Goal: Task Accomplishment & Management: Use online tool/utility

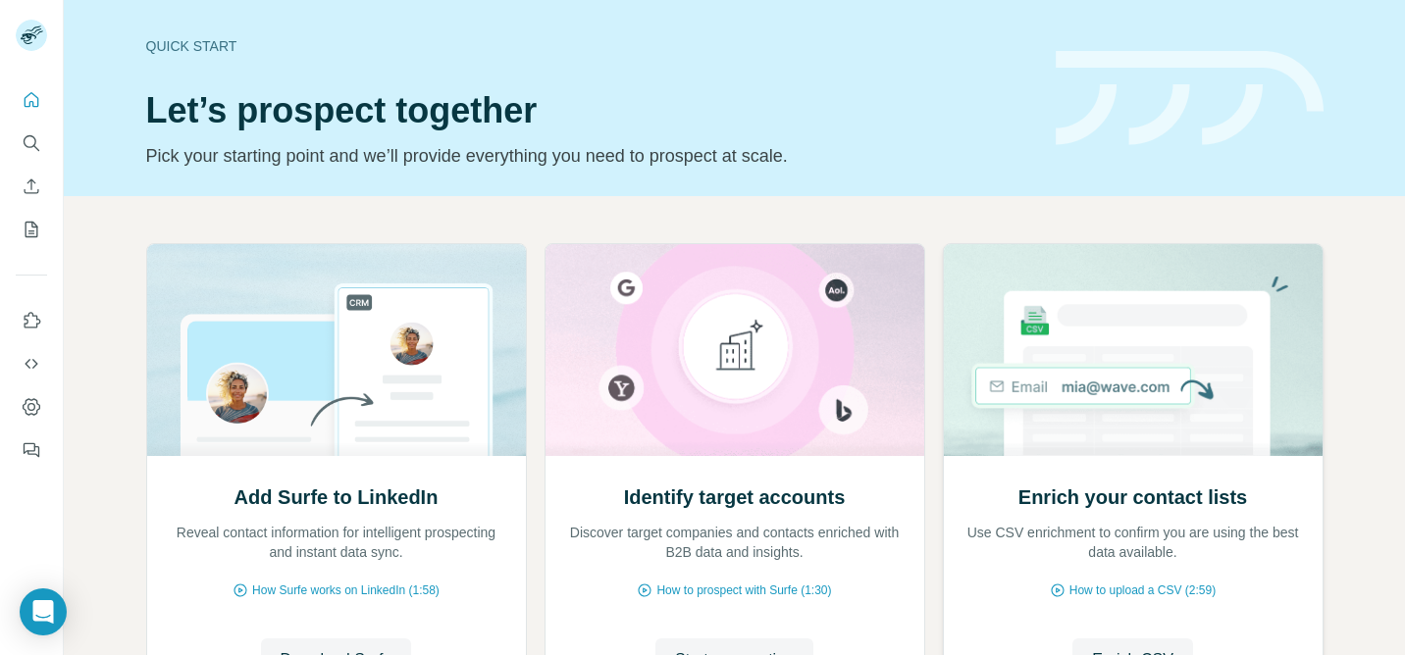
scroll to position [188, 0]
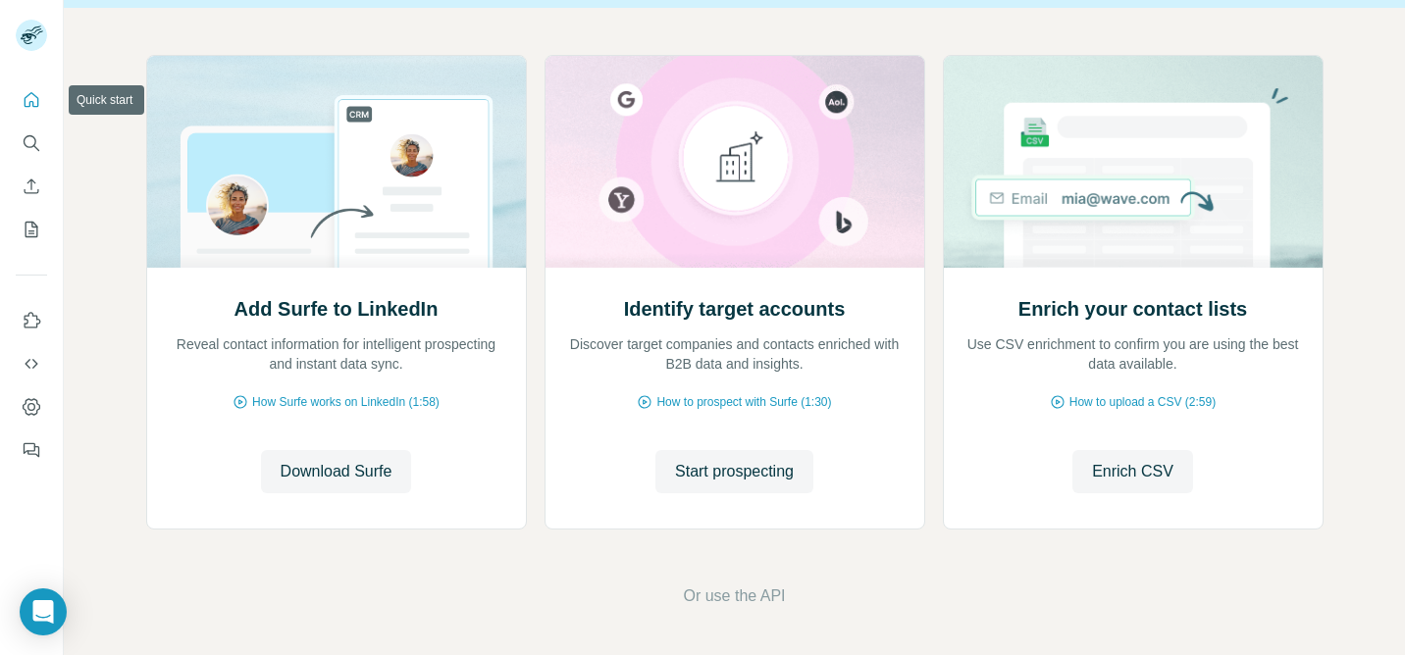
click at [34, 98] on icon "Quick start" at bounding box center [32, 100] width 20 height 20
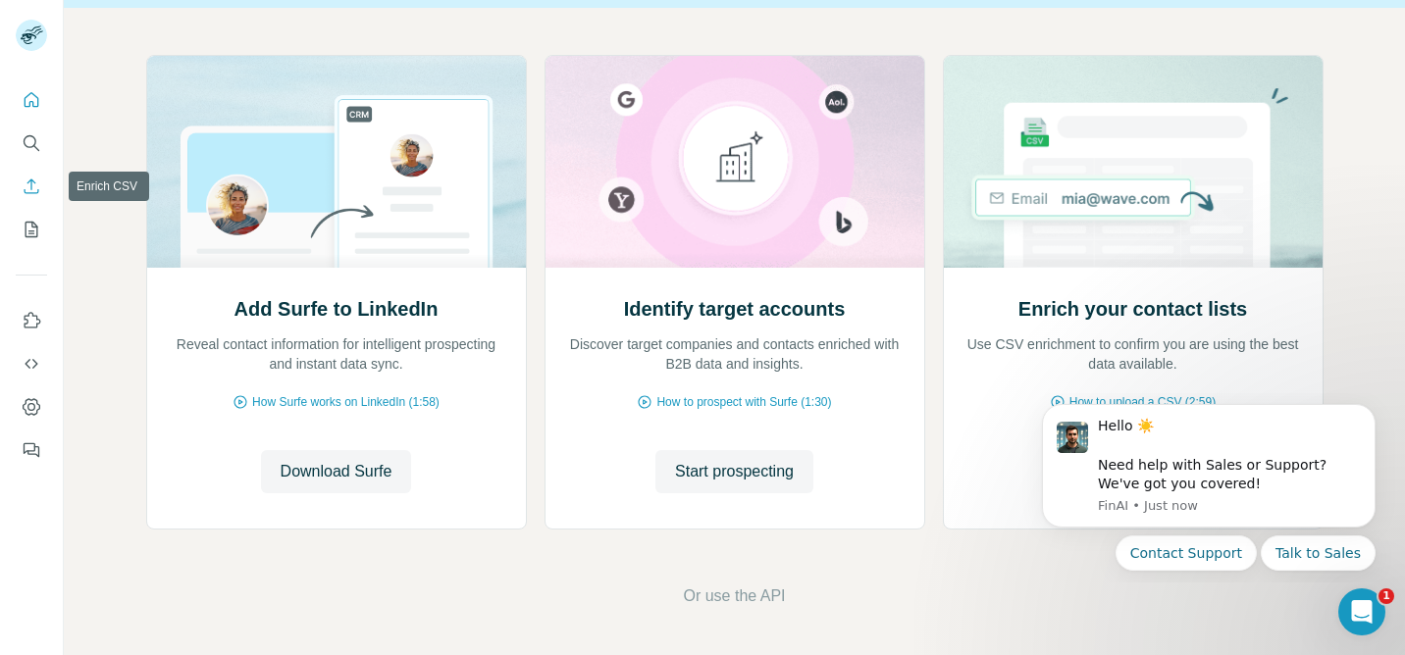
scroll to position [0, 0]
click at [29, 404] on icon "Dashboard" at bounding box center [31, 407] width 8 height 8
click at [29, 369] on icon "Use Surfe API" at bounding box center [32, 364] width 20 height 20
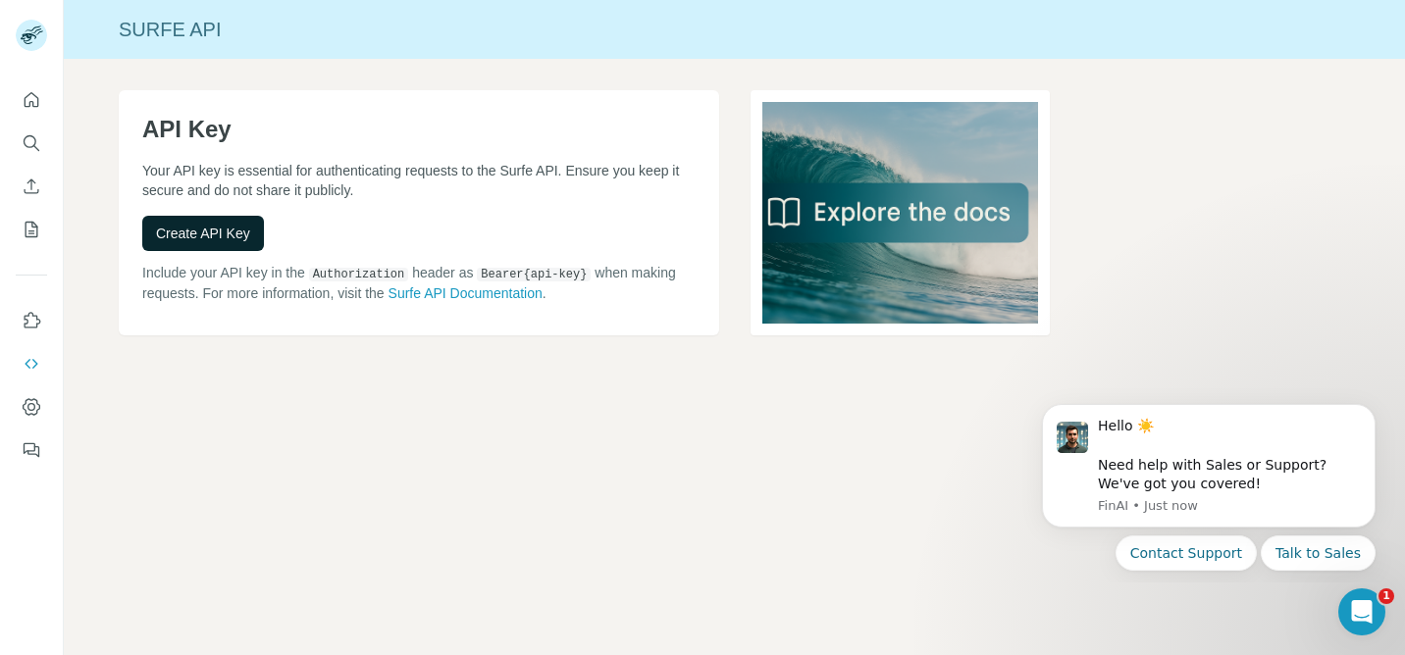
click at [207, 238] on span "Create API Key" at bounding box center [203, 234] width 94 height 20
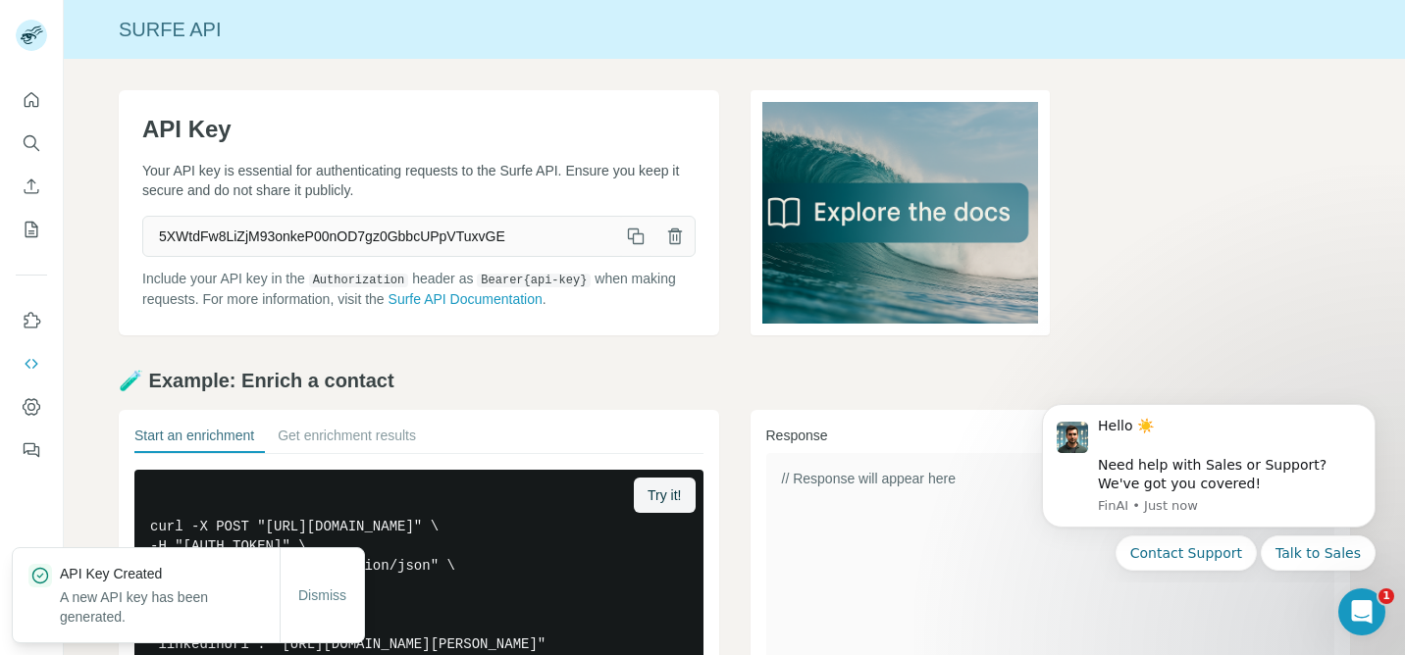
click at [637, 235] on icon "button" at bounding box center [636, 237] width 20 height 20
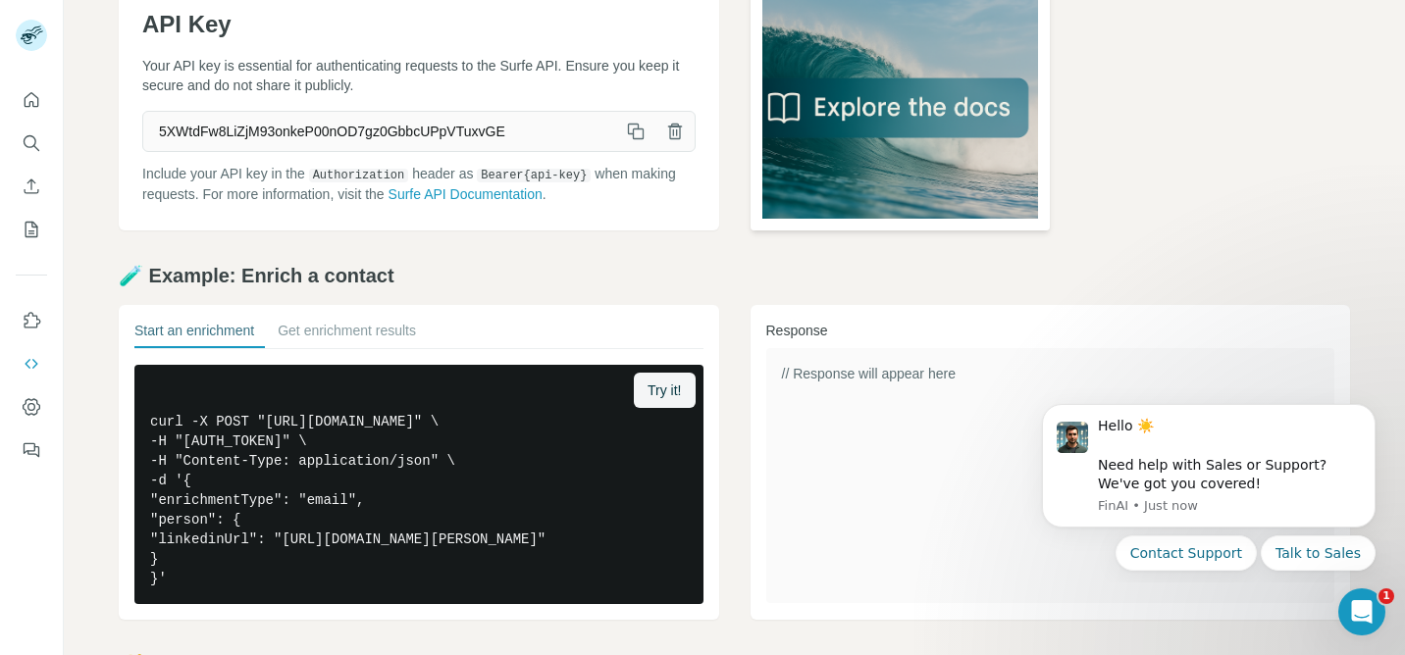
scroll to position [107, 0]
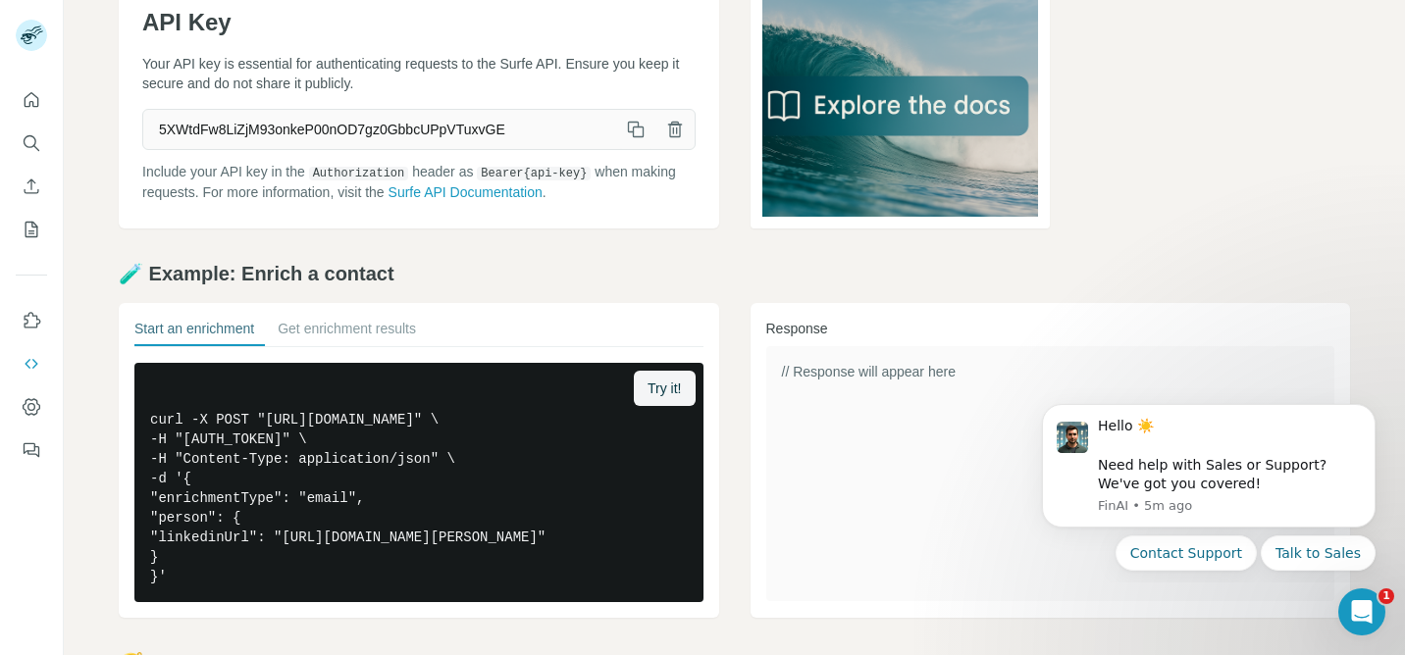
click at [641, 130] on icon "button" at bounding box center [636, 130] width 20 height 20
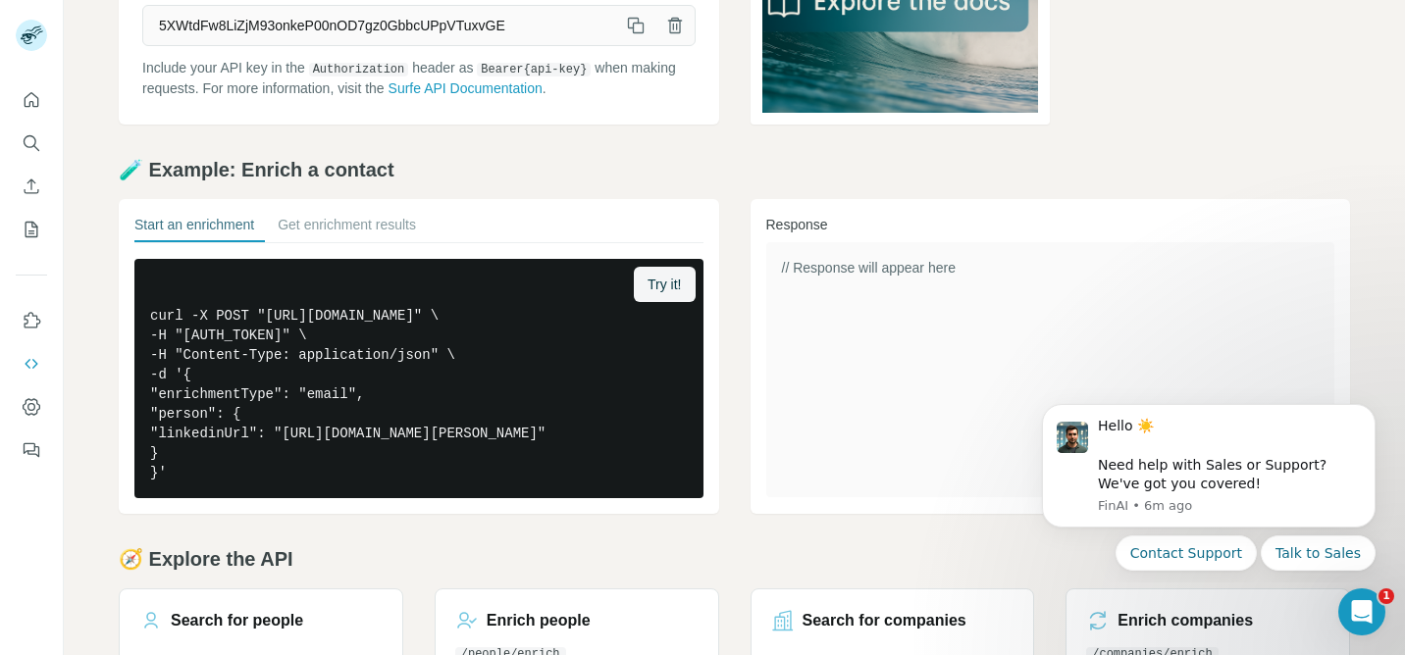
scroll to position [221, 0]
